Goal: Task Accomplishment & Management: Complete application form

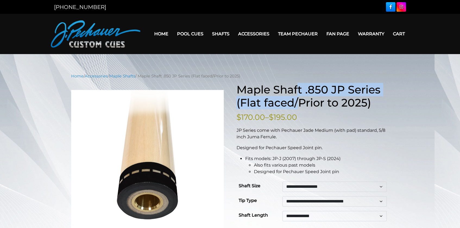
drag, startPoint x: 297, startPoint y: 93, endPoint x: 296, endPoint y: 104, distance: 11.0
click at [296, 104] on h1 "Maple Shaft .850 JP Series (Flat faced/Prior to 2025)" at bounding box center [312, 96] width 152 height 26
click at [297, 100] on h1 "Maple Shaft .850 JP Series (Flat faced/Prior to 2025)" at bounding box center [312, 96] width 152 height 26
drag, startPoint x: 299, startPoint y: 94, endPoint x: 299, endPoint y: 101, distance: 7.3
click at [299, 101] on h1 "Maple Shaft .850 JP Series (Flat faced/Prior to 2025)" at bounding box center [312, 96] width 152 height 26
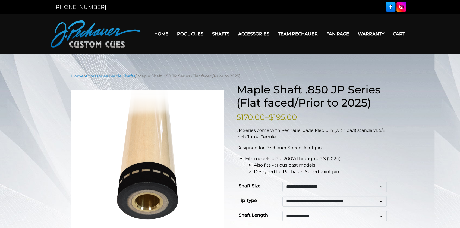
click at [304, 97] on h1 "Maple Shaft .850 JP Series (Flat faced/Prior to 2025)" at bounding box center [312, 96] width 152 height 26
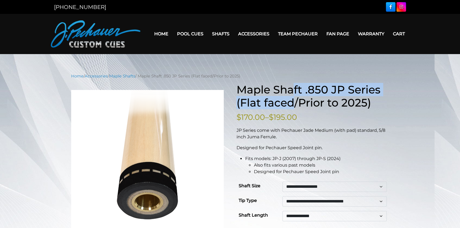
drag, startPoint x: 291, startPoint y: 94, endPoint x: 291, endPoint y: 97, distance: 3.0
click at [291, 97] on h1 "Maple Shaft .850 JP Series (Flat faced/Prior to 2025)" at bounding box center [312, 96] width 152 height 26
click at [297, 94] on h1 "Maple Shaft .850 JP Series (Flat faced/Prior to 2025)" at bounding box center [312, 96] width 152 height 26
click at [293, 94] on h1 "Maple Shaft .850 JP Series (Flat faced/Prior to 2025)" at bounding box center [312, 96] width 152 height 26
drag, startPoint x: 292, startPoint y: 88, endPoint x: 291, endPoint y: 96, distance: 7.6
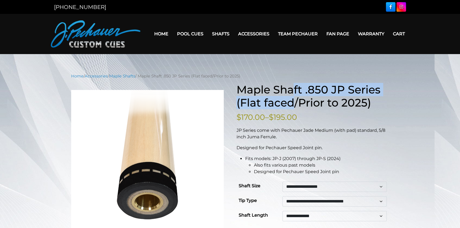
click at [291, 96] on h1 "Maple Shaft .850 JP Series (Flat faced/Prior to 2025)" at bounding box center [312, 96] width 152 height 26
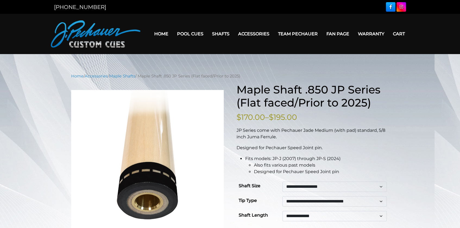
drag, startPoint x: 293, startPoint y: 89, endPoint x: 293, endPoint y: 95, distance: 6.0
click at [293, 95] on h1 "Maple Shaft .850 JP Series (Flat faced/Prior to 2025)" at bounding box center [312, 96] width 152 height 26
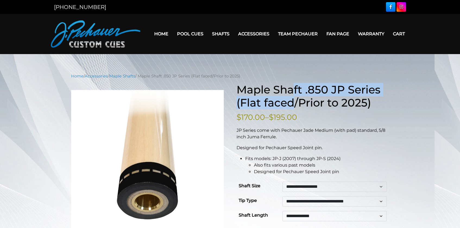
drag, startPoint x: 292, startPoint y: 90, endPoint x: 292, endPoint y: 97, distance: 6.5
click at [292, 97] on h1 "Maple Shaft .850 JP Series (Flat faced/Prior to 2025)" at bounding box center [312, 96] width 152 height 26
click at [294, 97] on h1 "Maple Shaft .850 JP Series (Flat faced/Prior to 2025)" at bounding box center [312, 96] width 152 height 26
drag, startPoint x: 295, startPoint y: 90, endPoint x: 294, endPoint y: 95, distance: 5.8
click at [294, 97] on h1 "Maple Shaft .850 JP Series (Flat faced/Prior to 2025)" at bounding box center [312, 96] width 152 height 26
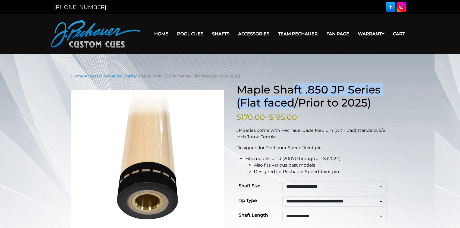
click at [294, 97] on h1 "Maple Shaft .850 JP Series (Flat faced/Prior to 2025)" at bounding box center [312, 96] width 152 height 26
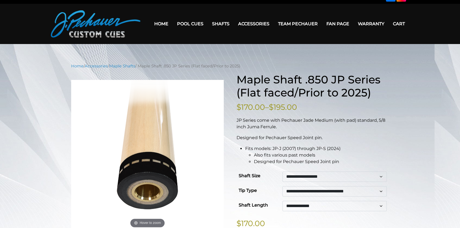
scroll to position [49, 0]
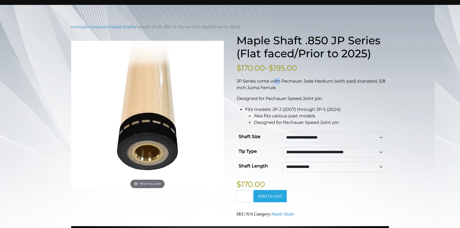
drag, startPoint x: 274, startPoint y: 79, endPoint x: 279, endPoint y: 83, distance: 6.7
click at [279, 83] on p "JP Series come with Pechauer Jade Medium (with pad) standard, 5/8 inch Juma Fer…" at bounding box center [312, 84] width 152 height 13
drag, startPoint x: 282, startPoint y: 81, endPoint x: 281, endPoint y: 85, distance: 4.4
click at [281, 85] on p "JP Series come with Pechauer Jade Medium (with pad) standard, 5/8 inch Juma Fer…" at bounding box center [312, 84] width 152 height 13
click at [281, 86] on p "JP Series come with Pechauer Jade Medium (with pad) standard, 5/8 inch Juma Fer…" at bounding box center [312, 84] width 152 height 13
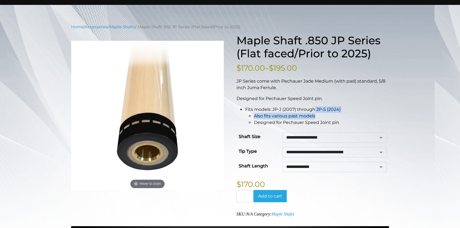
drag, startPoint x: 314, startPoint y: 107, endPoint x: 318, endPoint y: 111, distance: 5.0
click at [318, 114] on li "Fits models: JP-J (2007) through JP-S (2024) Also fits various past models Desi…" at bounding box center [317, 116] width 144 height 20
drag, startPoint x: 318, startPoint y: 111, endPoint x: 318, endPoint y: 114, distance: 3.3
click at [318, 114] on li "Fits models: JP-J (2007) through JP-S (2024) Also fits various past models Desi…" at bounding box center [317, 116] width 144 height 20
click at [318, 114] on li "Also fits various past models" at bounding box center [320, 116] width 135 height 7
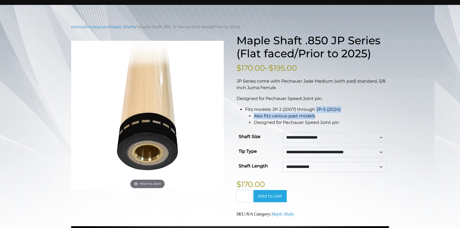
drag, startPoint x: 316, startPoint y: 111, endPoint x: 316, endPoint y: 114, distance: 3.3
click at [316, 114] on li "Fits models: JP-J (2007) through JP-S (2024) Also fits various past models Desi…" at bounding box center [317, 116] width 144 height 20
click at [316, 113] on li "Also fits various past models" at bounding box center [320, 116] width 135 height 7
drag, startPoint x: 317, startPoint y: 114, endPoint x: 315, endPoint y: 109, distance: 5.7
click at [312, 109] on li "Fits models: JP-J (2007) through JP-S (2024) Also fits various past models Desi…" at bounding box center [317, 116] width 144 height 20
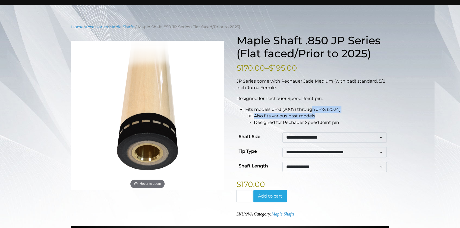
click at [317, 107] on li "Fits models: JP-J (2007) through JP-S (2024) Also fits various past models Desi…" at bounding box center [317, 116] width 144 height 20
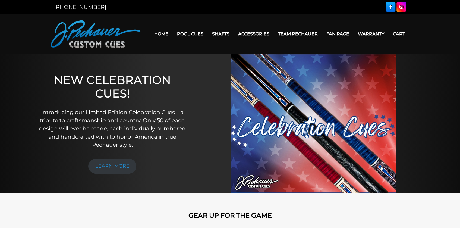
click at [375, 35] on link "Warranty" at bounding box center [370, 34] width 35 height 14
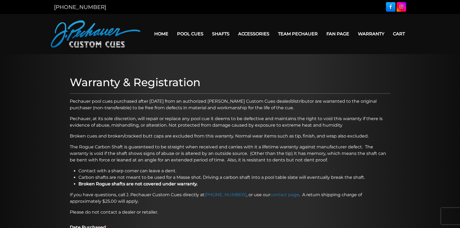
select select "*"
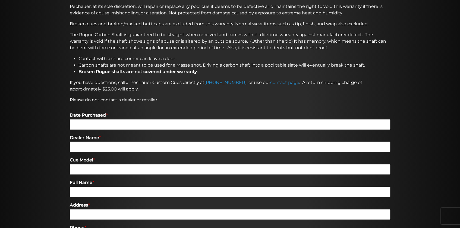
scroll to position [123, 0]
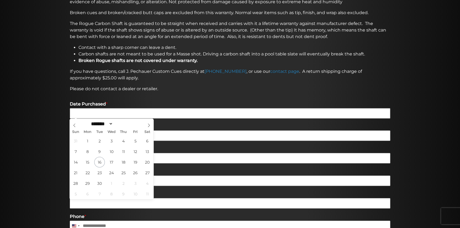
click at [92, 112] on input "Date Purchased *" at bounding box center [230, 113] width 320 height 10
click at [69, 94] on div "Warranty & Registration Pechauer pool cues purchased after January 1st, 2006 fr…" at bounding box center [230, 125] width 326 height 351
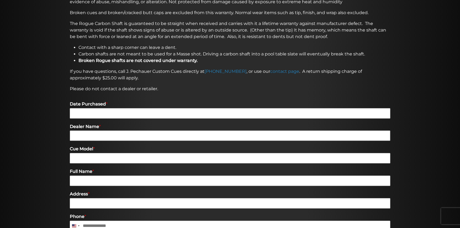
click at [88, 135] on input "Dealer Name *" at bounding box center [230, 135] width 320 height 10
click at [42, 133] on div at bounding box center [230, 125] width 460 height 389
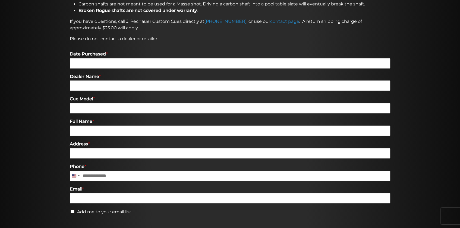
scroll to position [173, 0]
